Goal: Find specific page/section: Find specific page/section

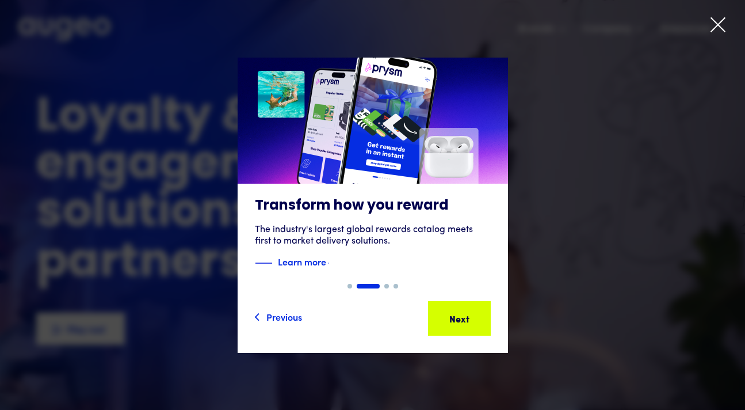
click at [713, 26] on icon at bounding box center [718, 24] width 17 height 17
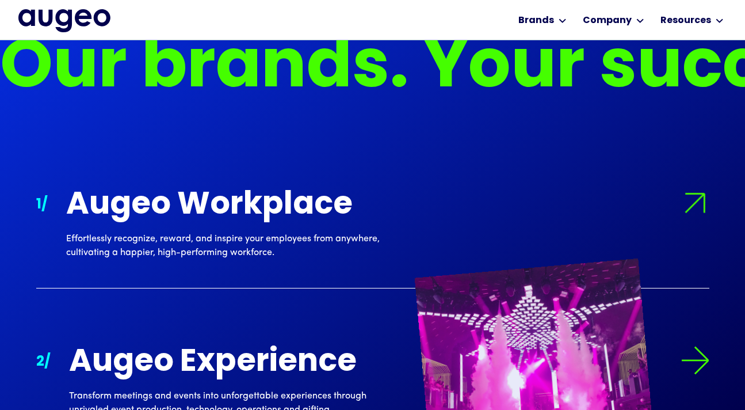
scroll to position [931, 0]
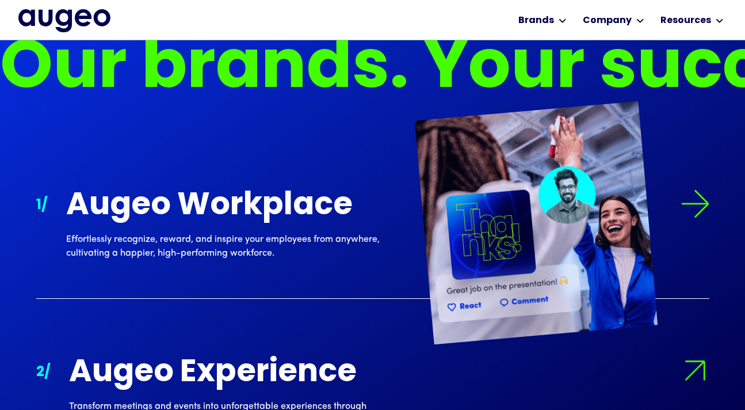
click at [329, 202] on div "Augeo Workplace" at bounding box center [231, 206] width 331 height 34
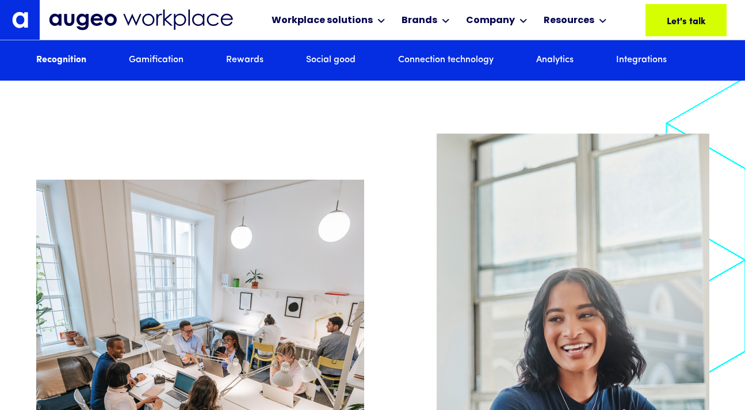
scroll to position [996, 0]
